Goal: Task Accomplishment & Management: Manage account settings

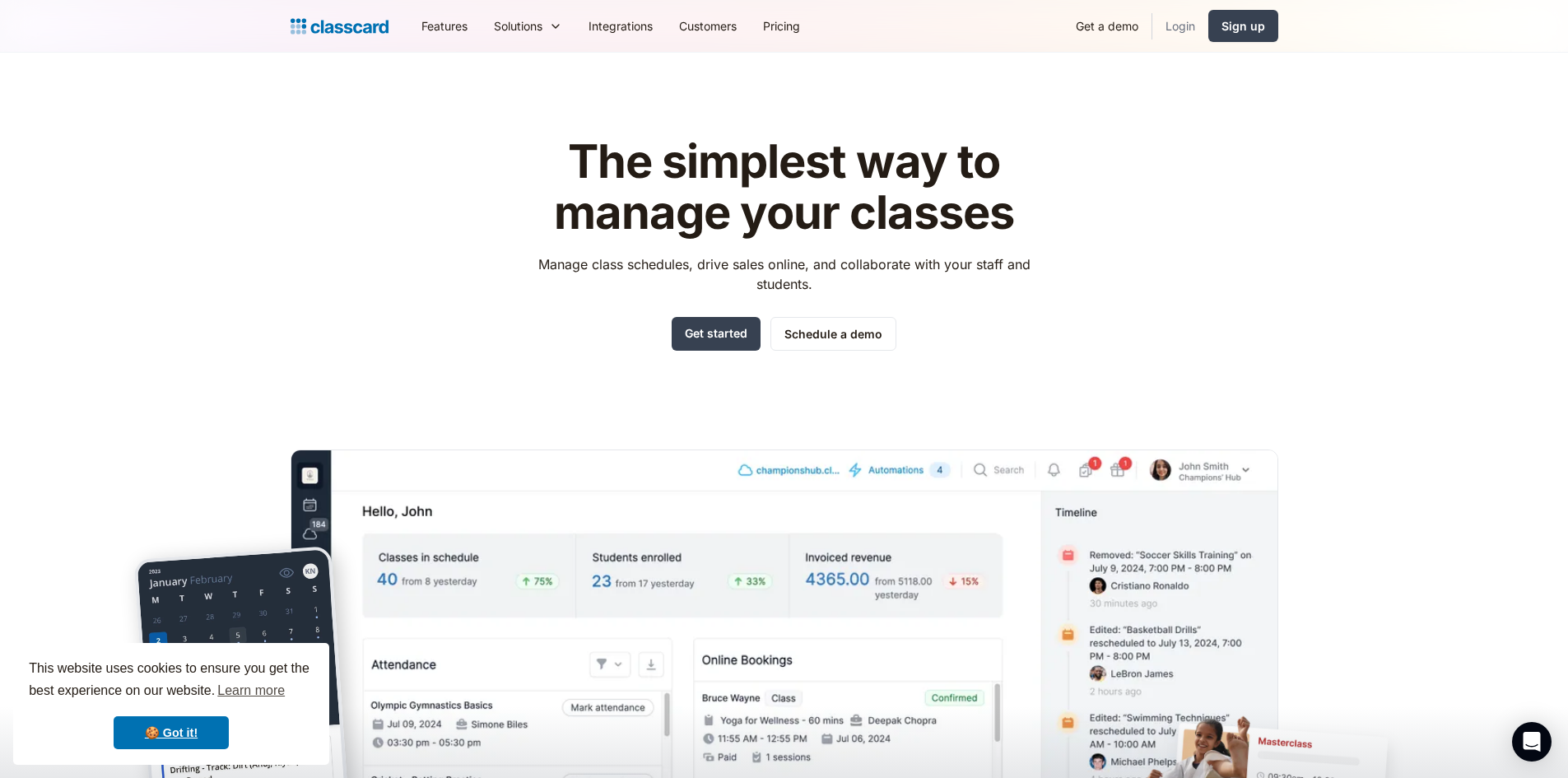
click at [1188, 17] on link "Login" at bounding box center [1181, 26] width 56 height 37
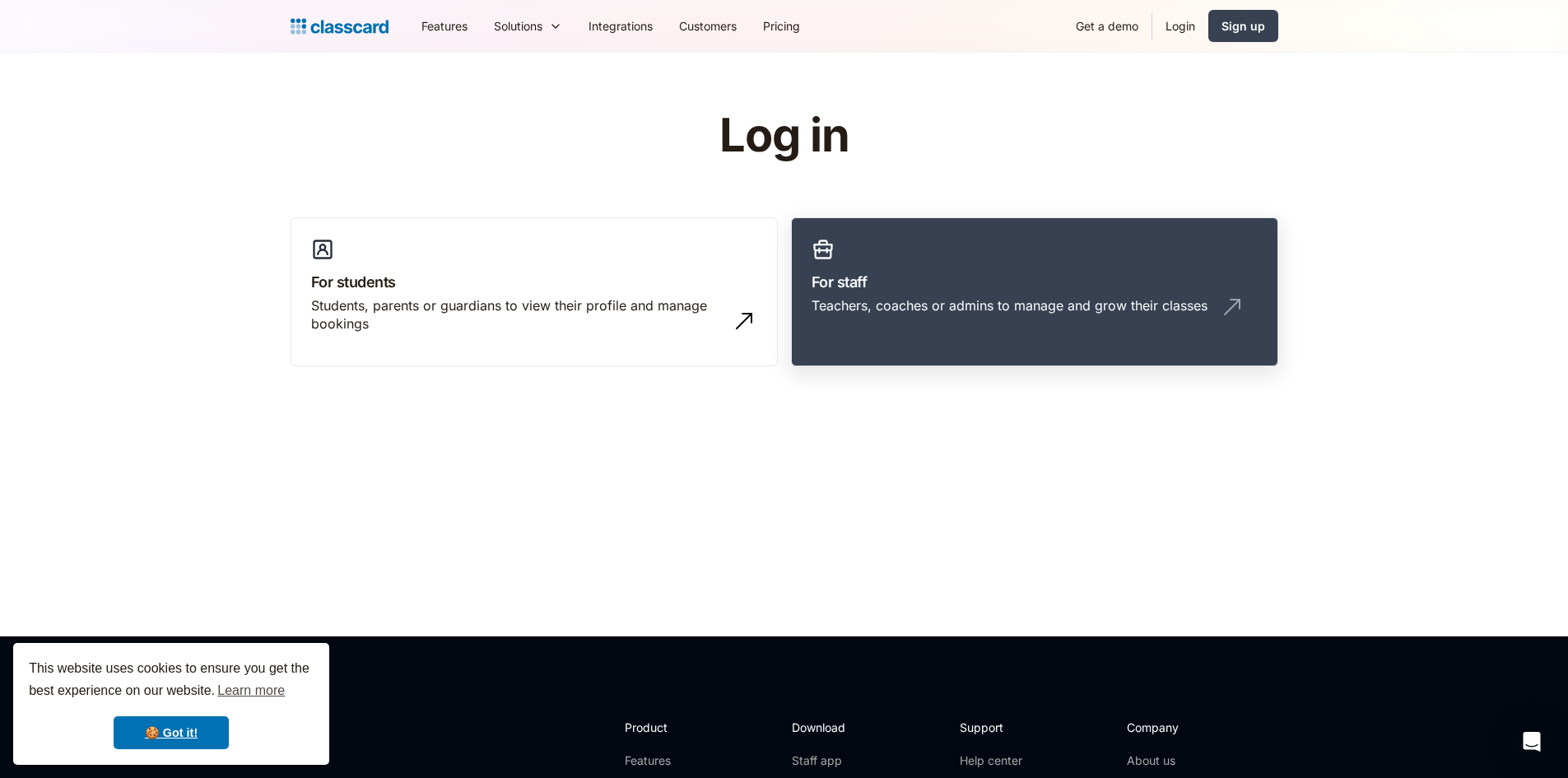
click at [990, 318] on div "Teachers, coaches or admins to manage and grow their classes" at bounding box center [1035, 311] width 446 height 32
